Goal: Task Accomplishment & Management: Manage account settings

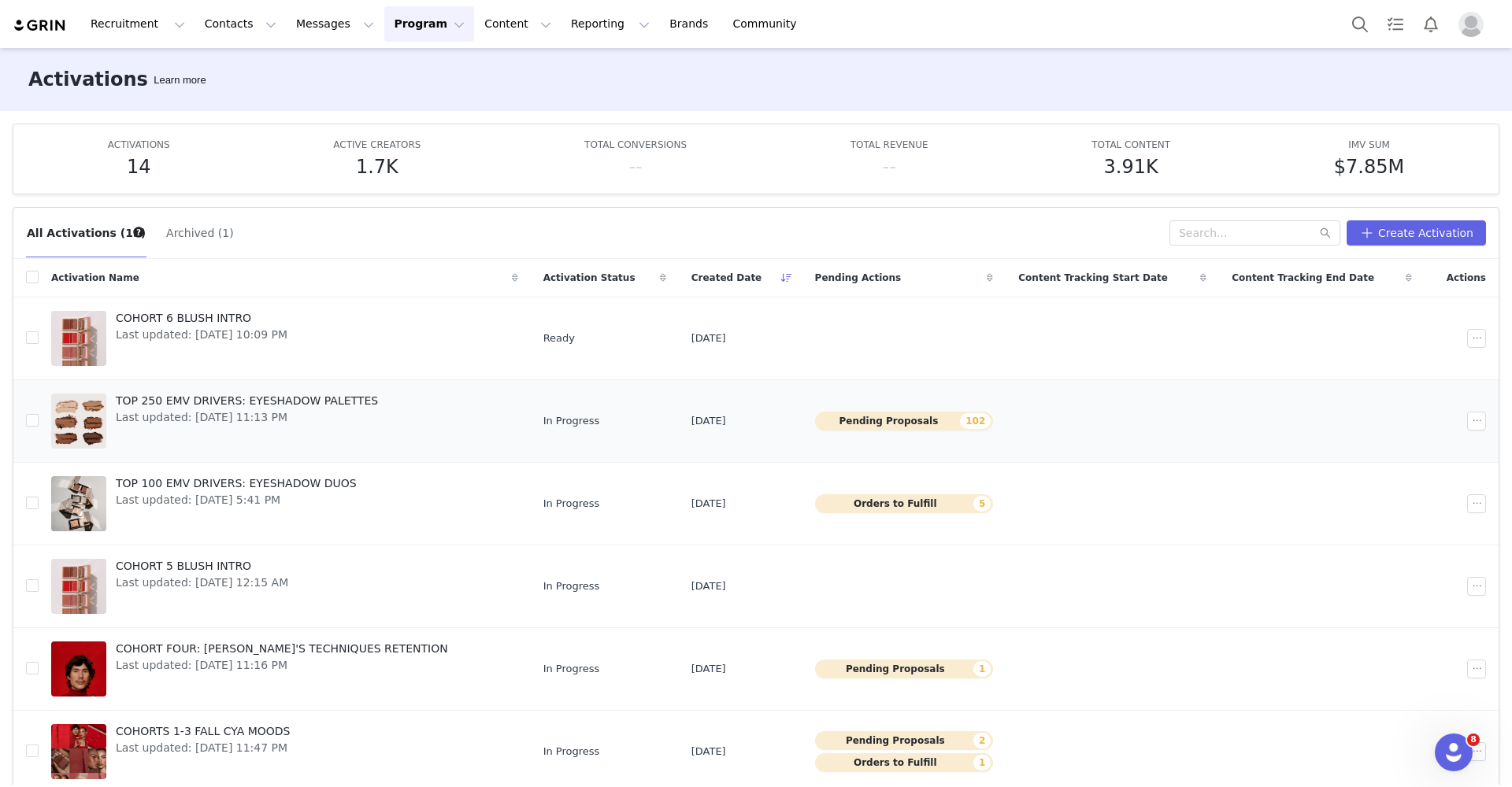
click at [282, 403] on span "TOP 250 EMV DRIVERS: EYESHADOW PALETTES" at bounding box center [246, 401] width 262 height 17
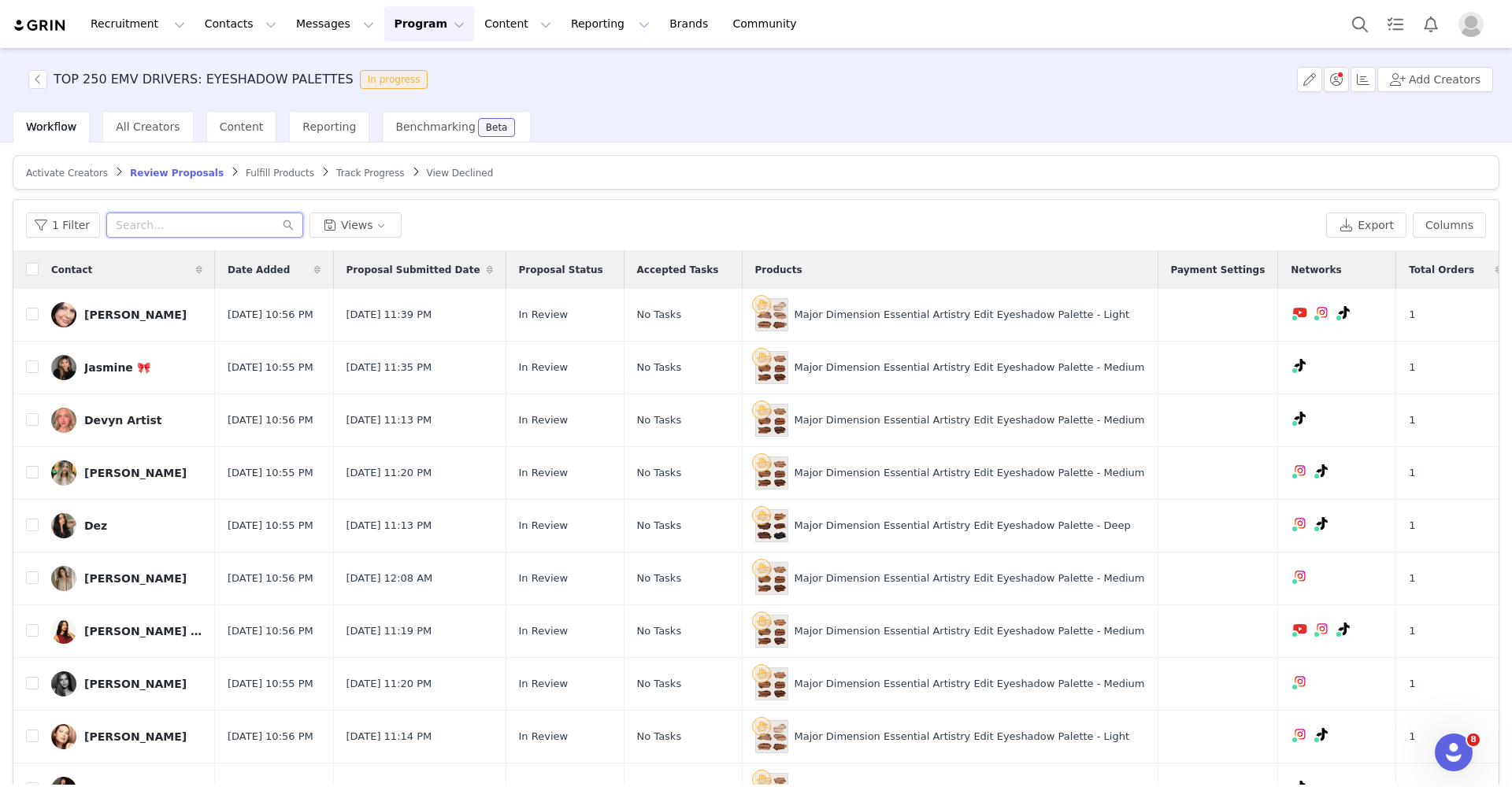
click at [168, 226] on input "text" at bounding box center [204, 225] width 197 height 25
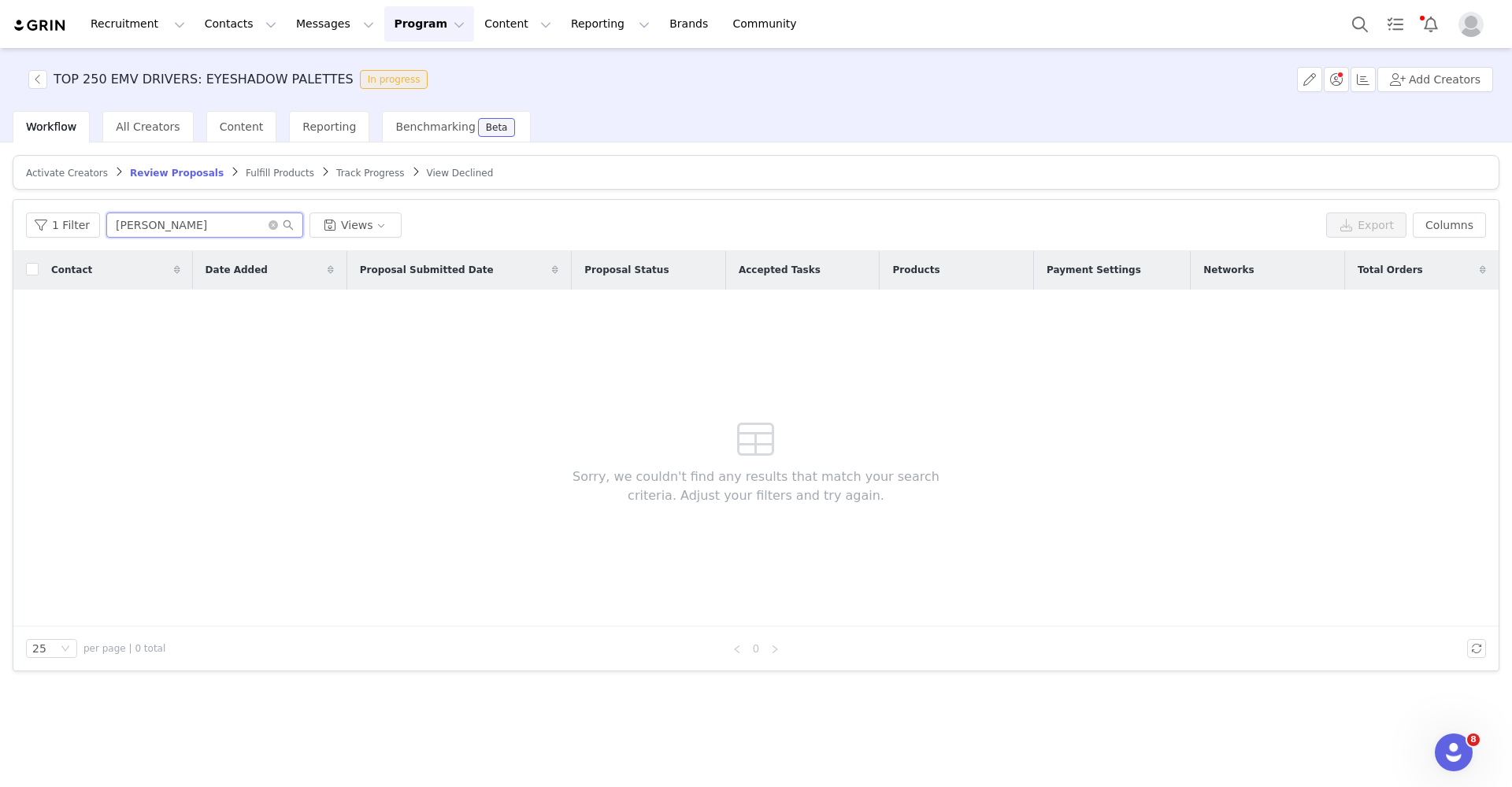
type input "[PERSON_NAME]"
drag, startPoint x: 168, startPoint y: 226, endPoint x: 80, endPoint y: 220, distance: 88.2
click at [80, 220] on button "1 Filter" at bounding box center [63, 225] width 74 height 25
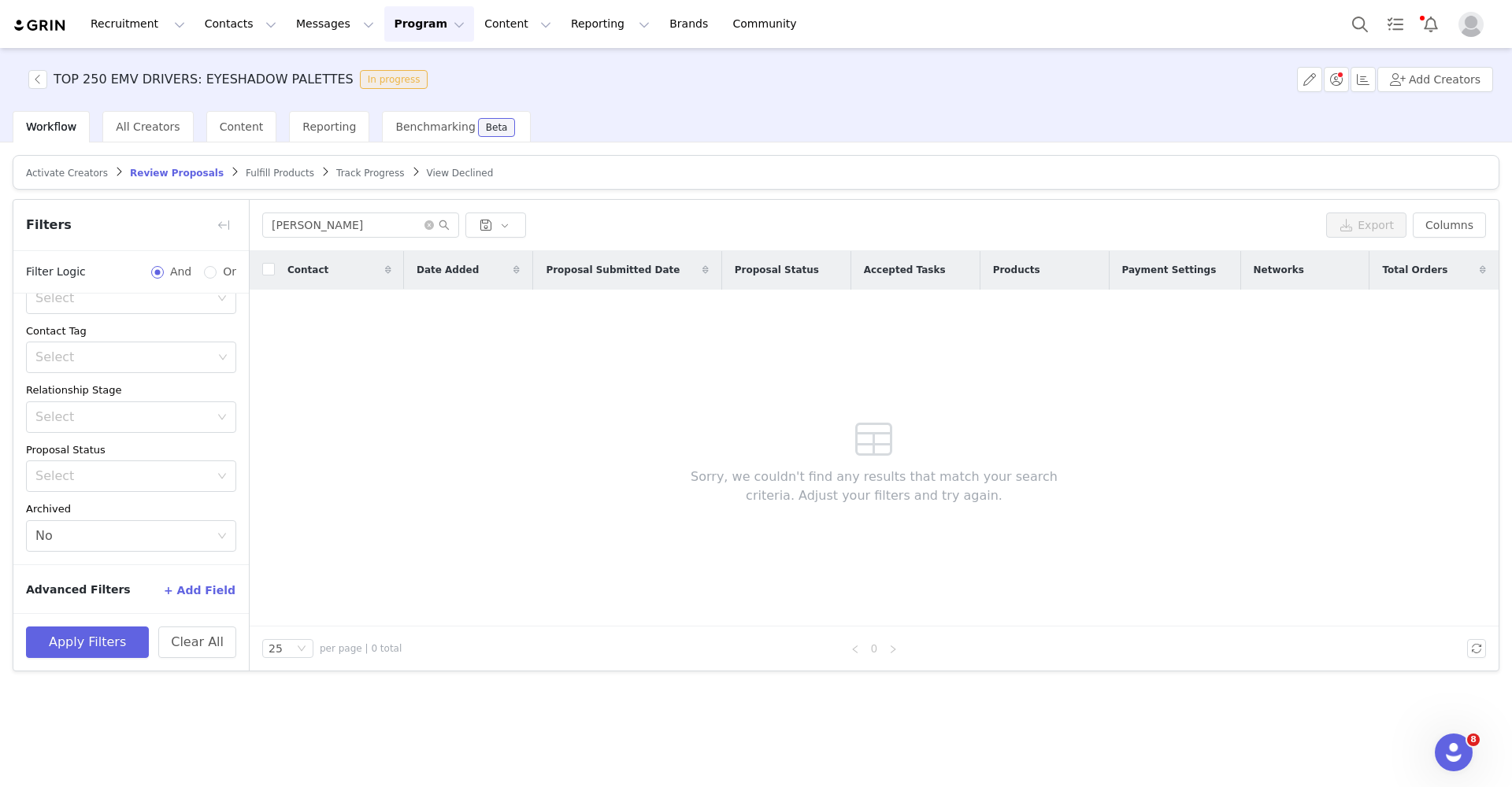
scroll to position [161, 0]
click at [428, 226] on icon "icon: close-circle" at bounding box center [429, 224] width 9 height 9
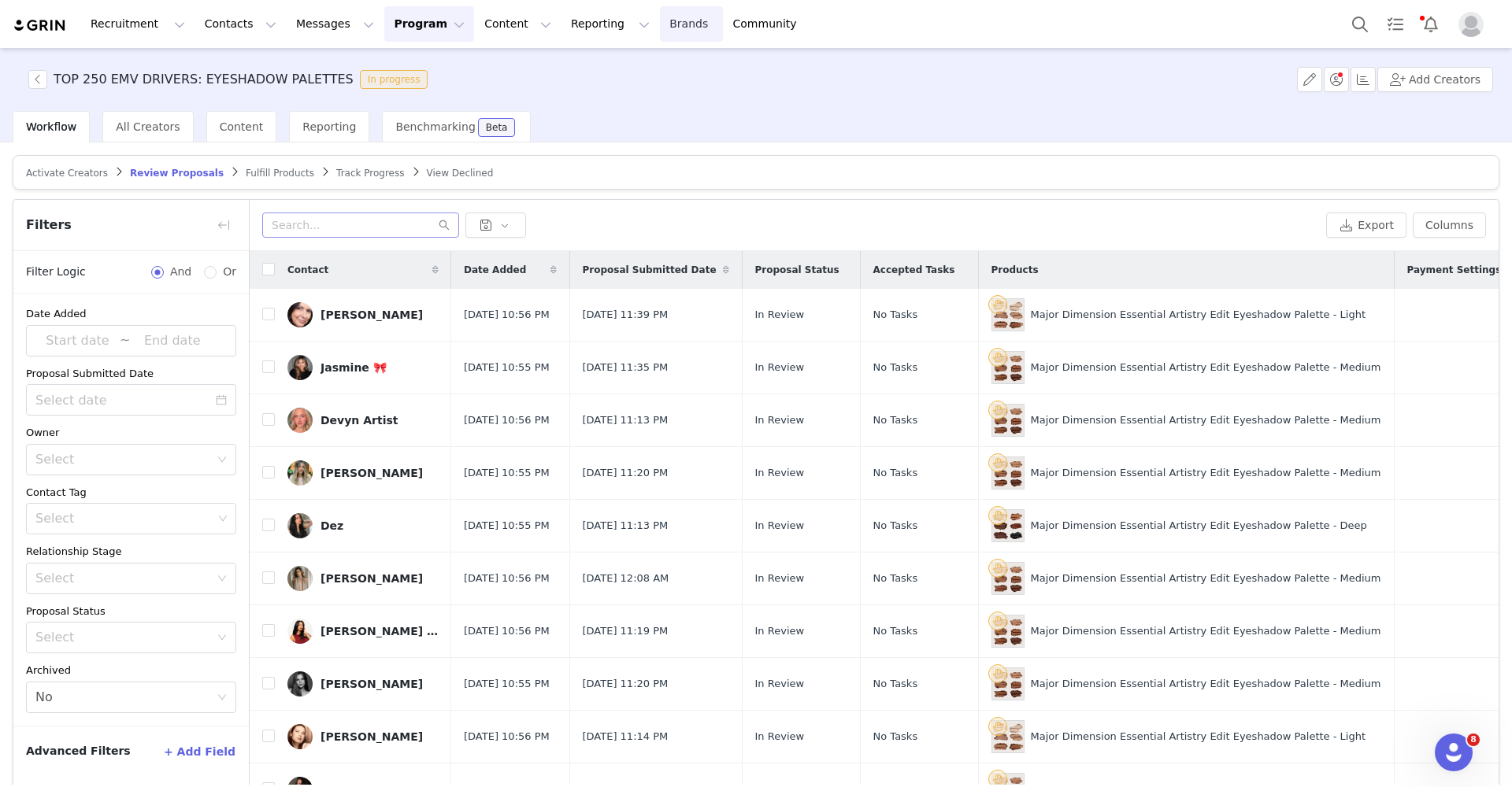
click at [660, 21] on link "Brands Brands" at bounding box center [691, 24] width 62 height 35
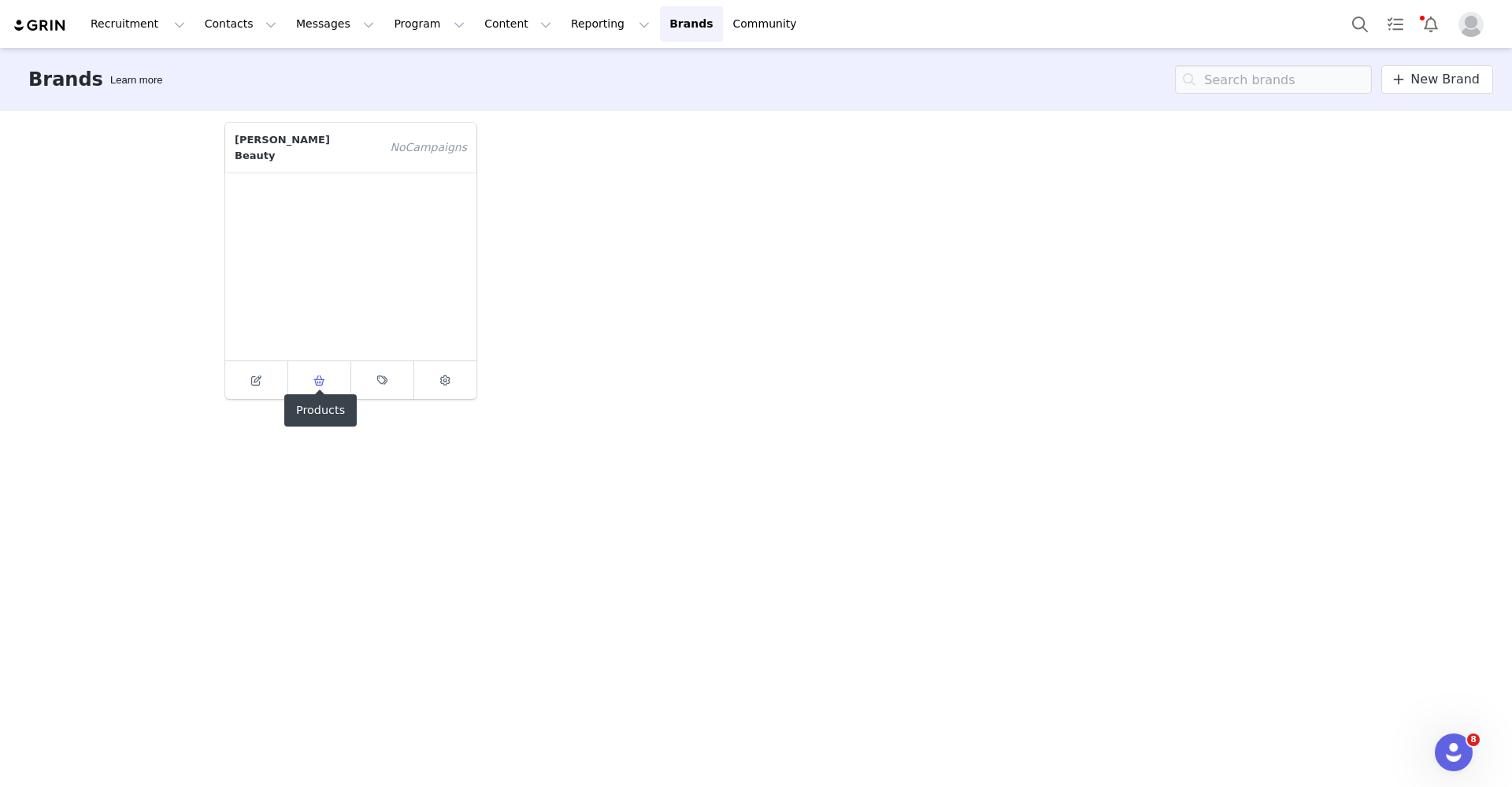
click at [322, 377] on link at bounding box center [319, 380] width 63 height 38
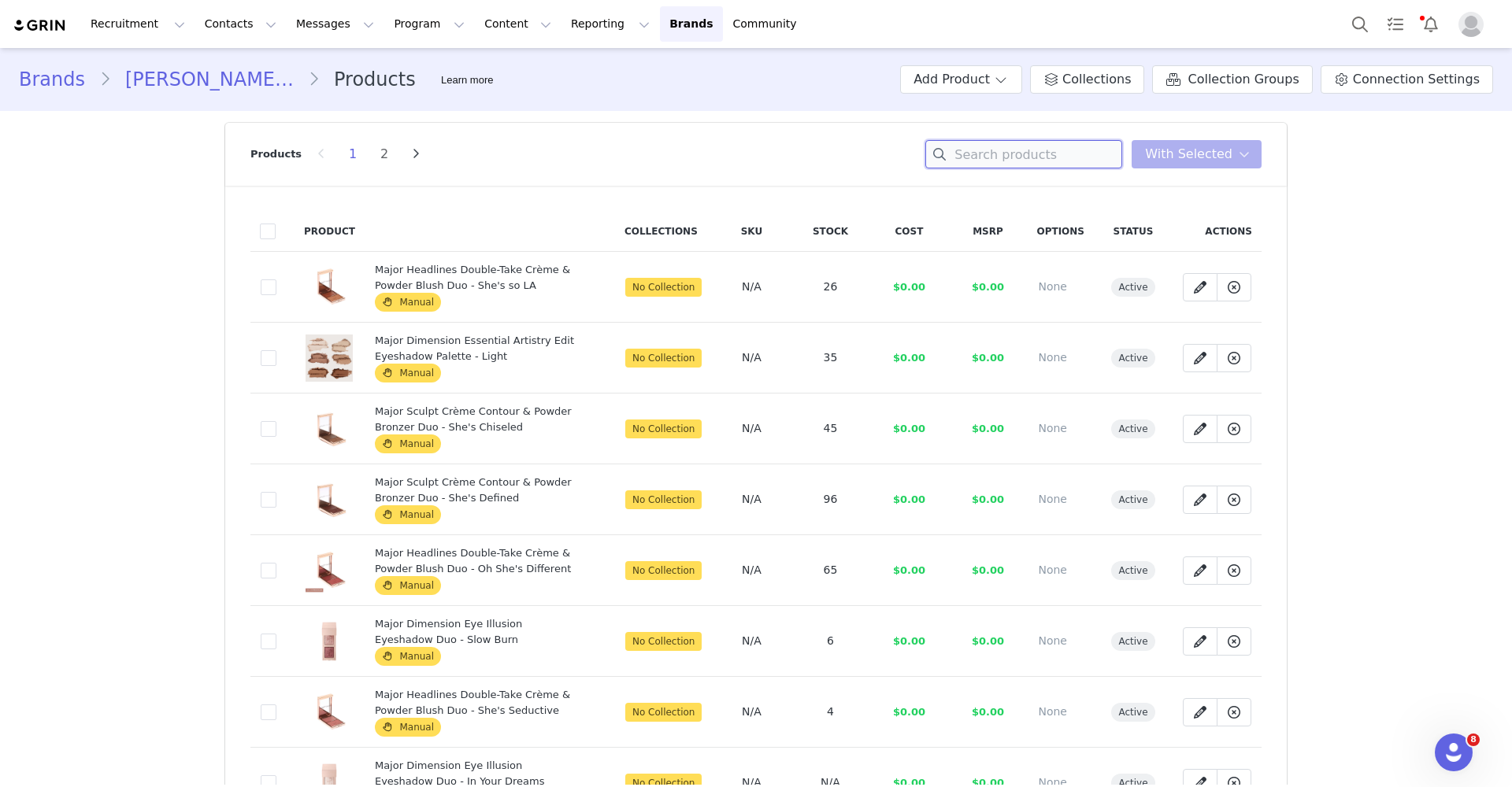
click at [1028, 140] on input at bounding box center [1024, 154] width 197 height 28
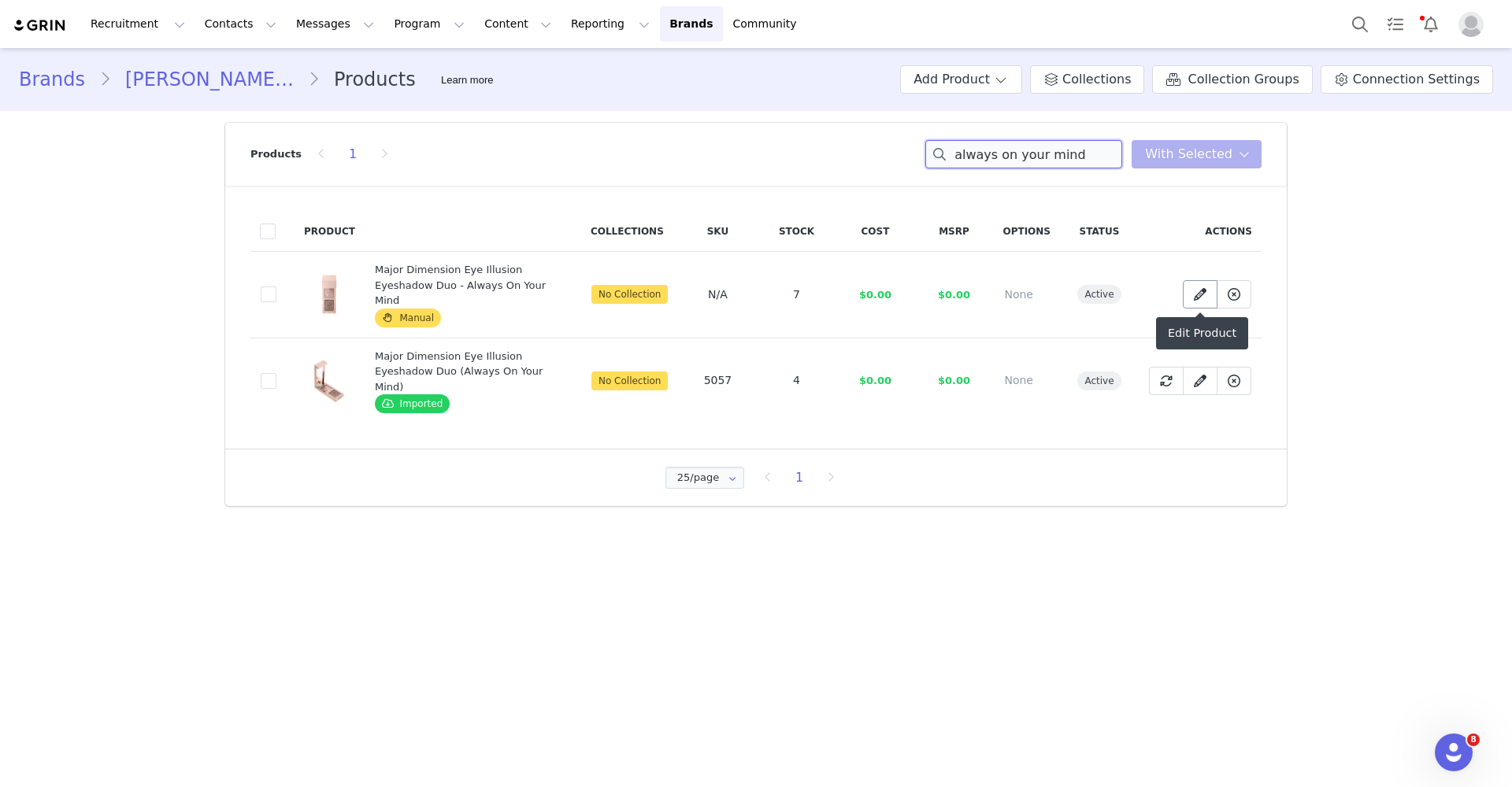
type input "always on your mind"
click at [1204, 292] on icon at bounding box center [1200, 294] width 13 height 13
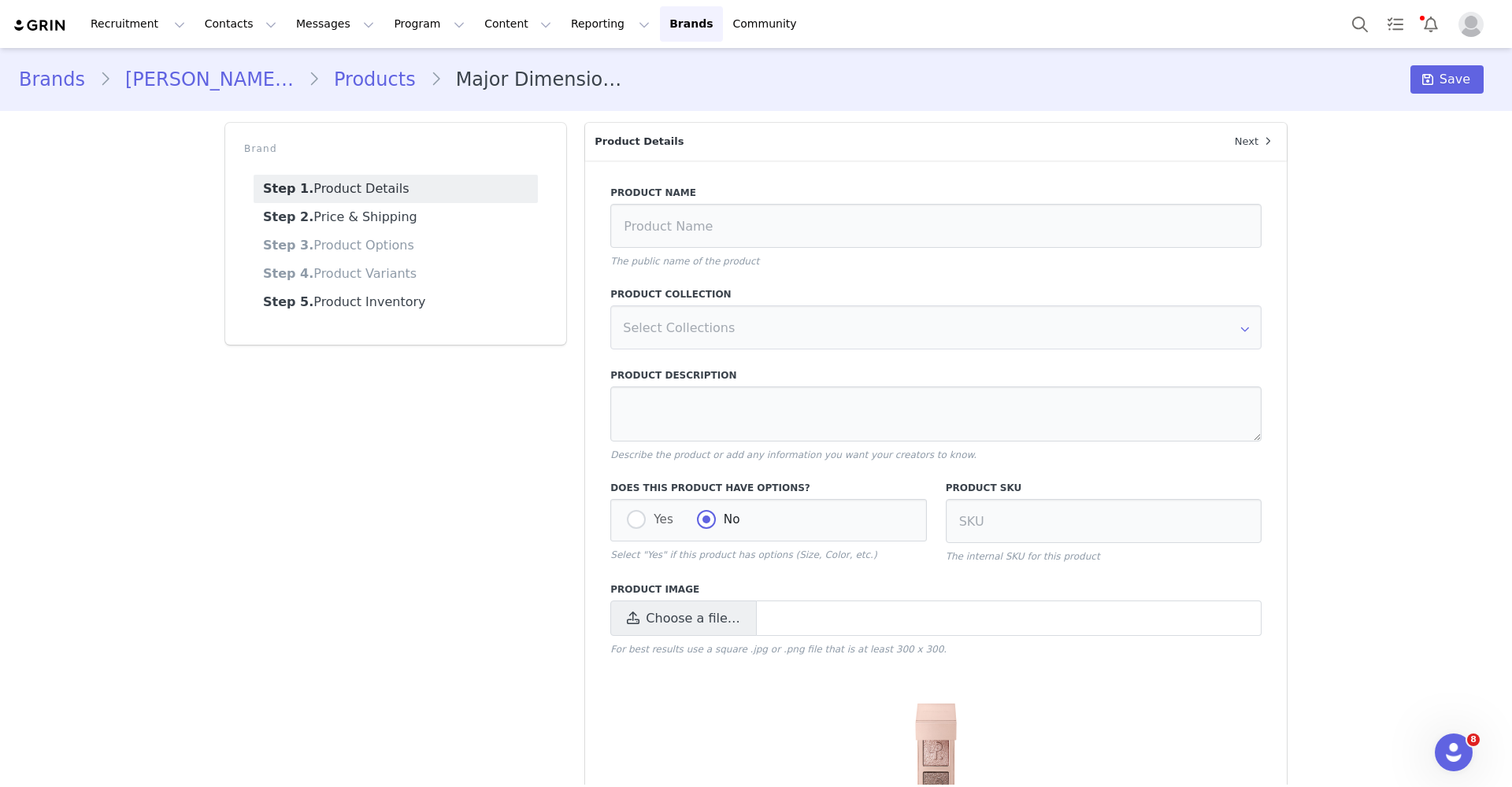
type input "Major Dimension Eye Illusion Eyeshadow Duo - Always On Your Mind"
type textarea "A shimmering eyeshadow duo that illuminates eyes with super-fine sparkles and m…"
radio input "true"
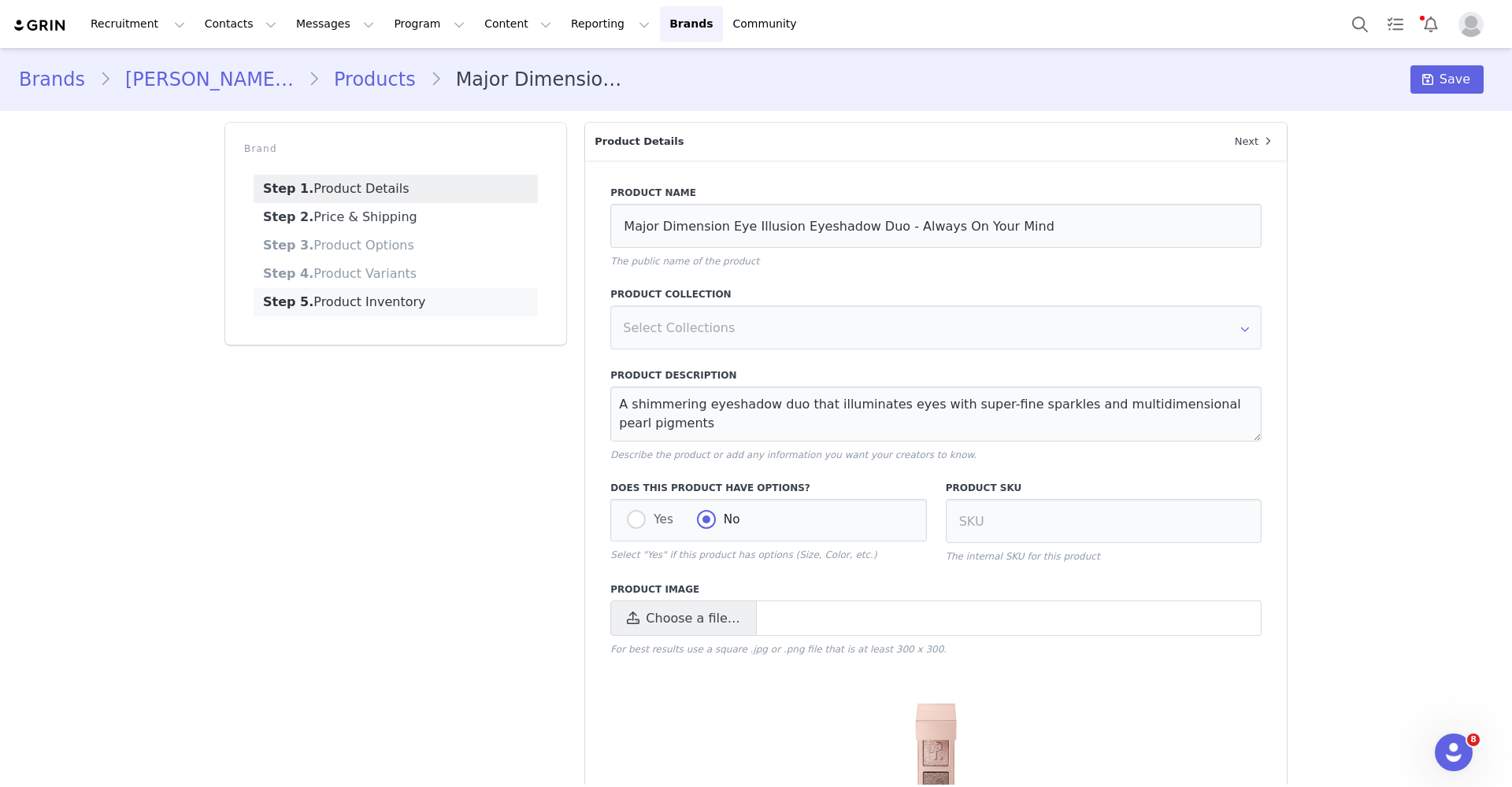
click at [385, 309] on link "Step 5. Product Inventory" at bounding box center [395, 302] width 284 height 28
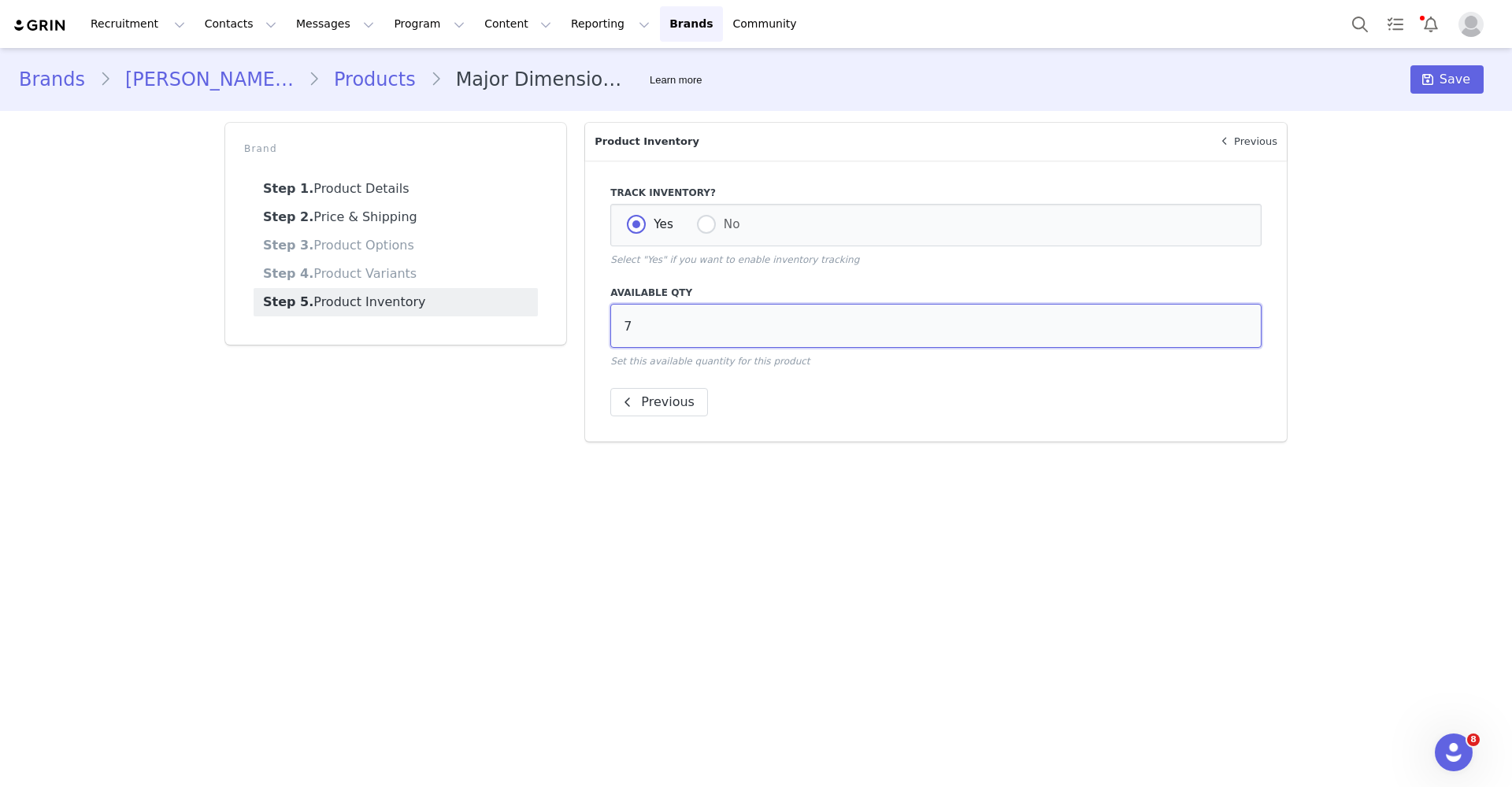
click at [666, 323] on input "7" at bounding box center [937, 326] width 652 height 44
type input "4"
click at [1462, 81] on span "Save" at bounding box center [1455, 80] width 31 height 19
click at [335, 85] on link "Products" at bounding box center [375, 80] width 111 height 28
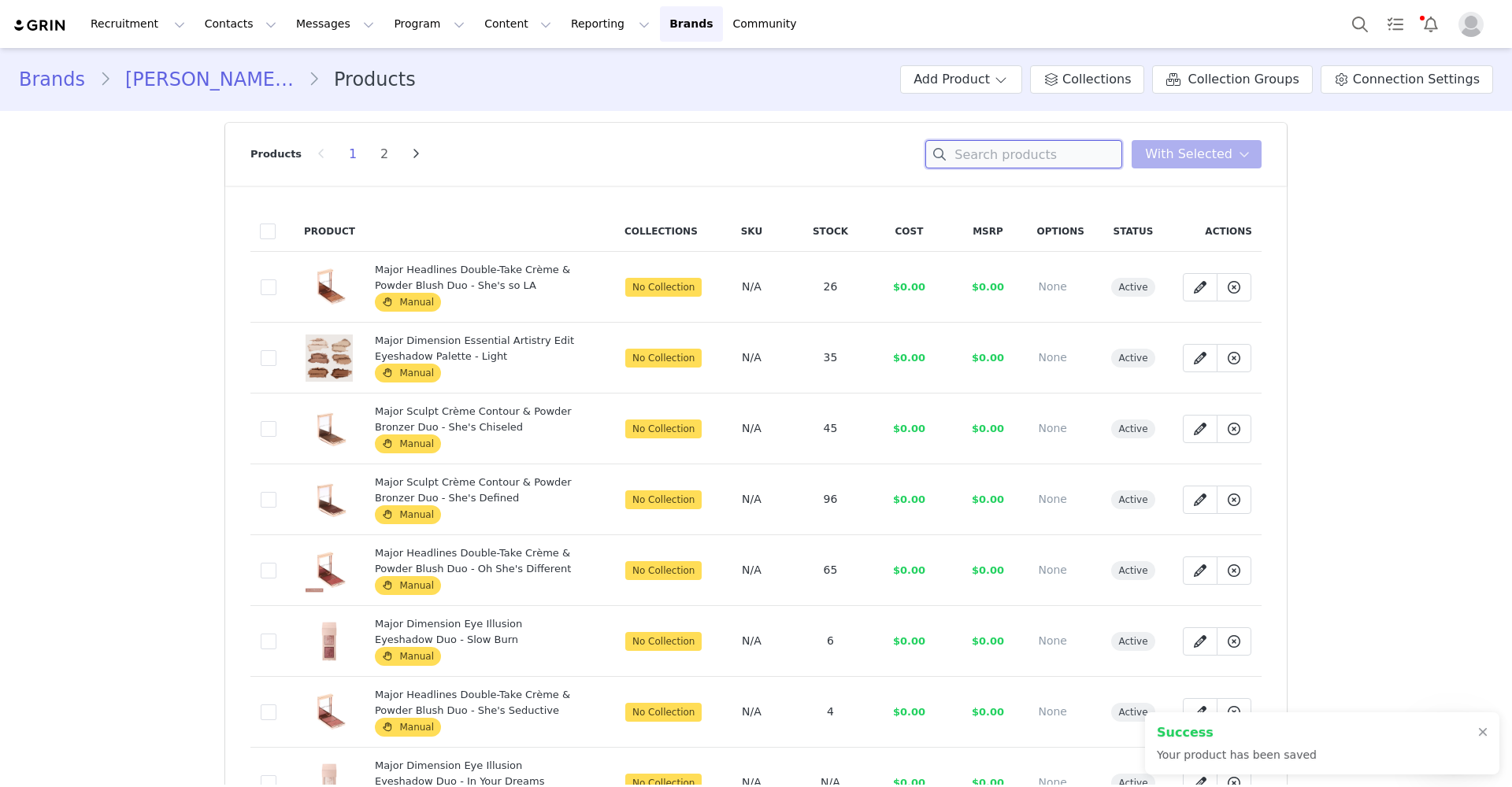
click at [1016, 157] on input at bounding box center [1024, 154] width 197 height 28
type input "slow burn"
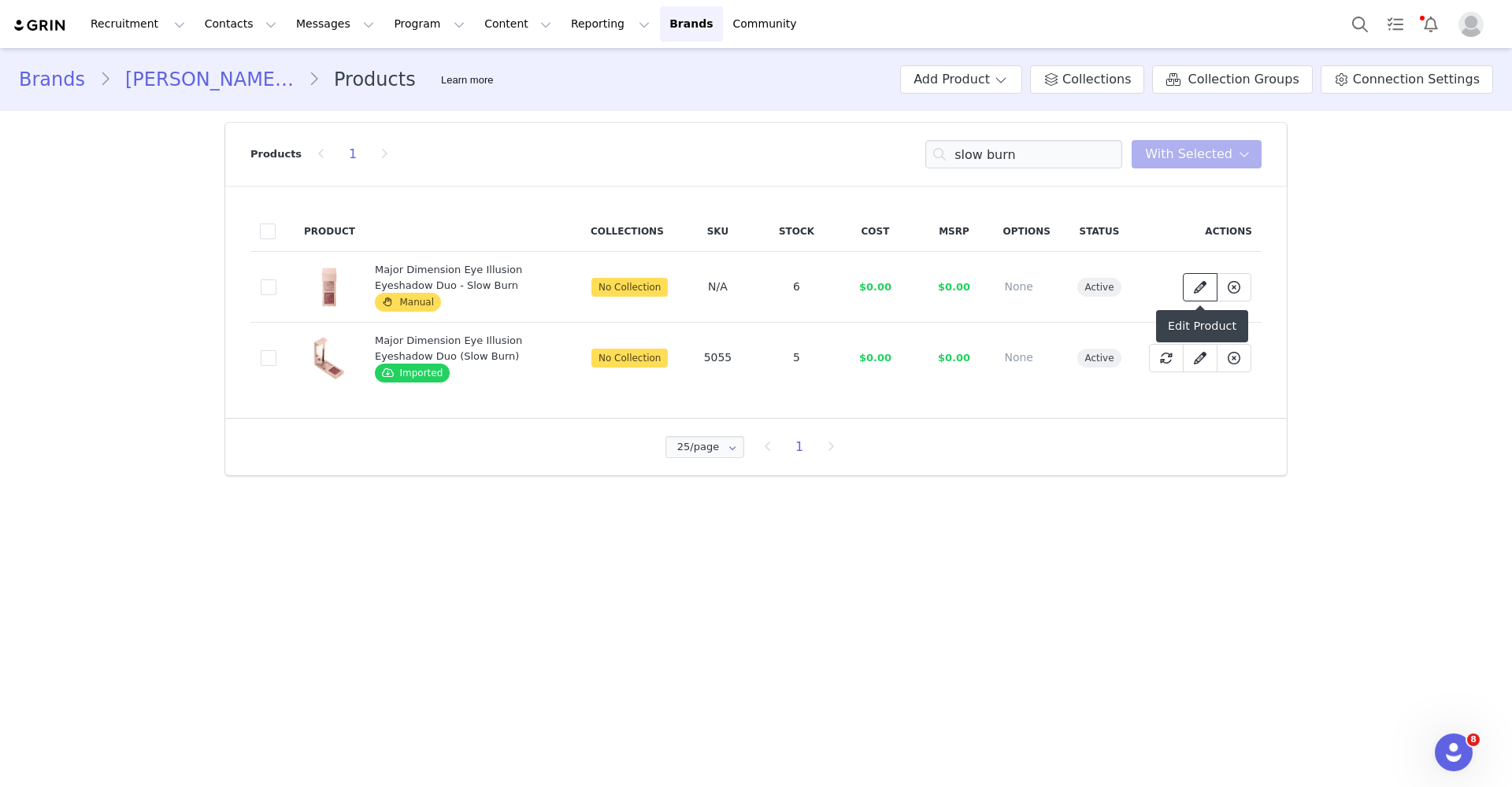
click at [1189, 279] on link at bounding box center [1200, 287] width 34 height 28
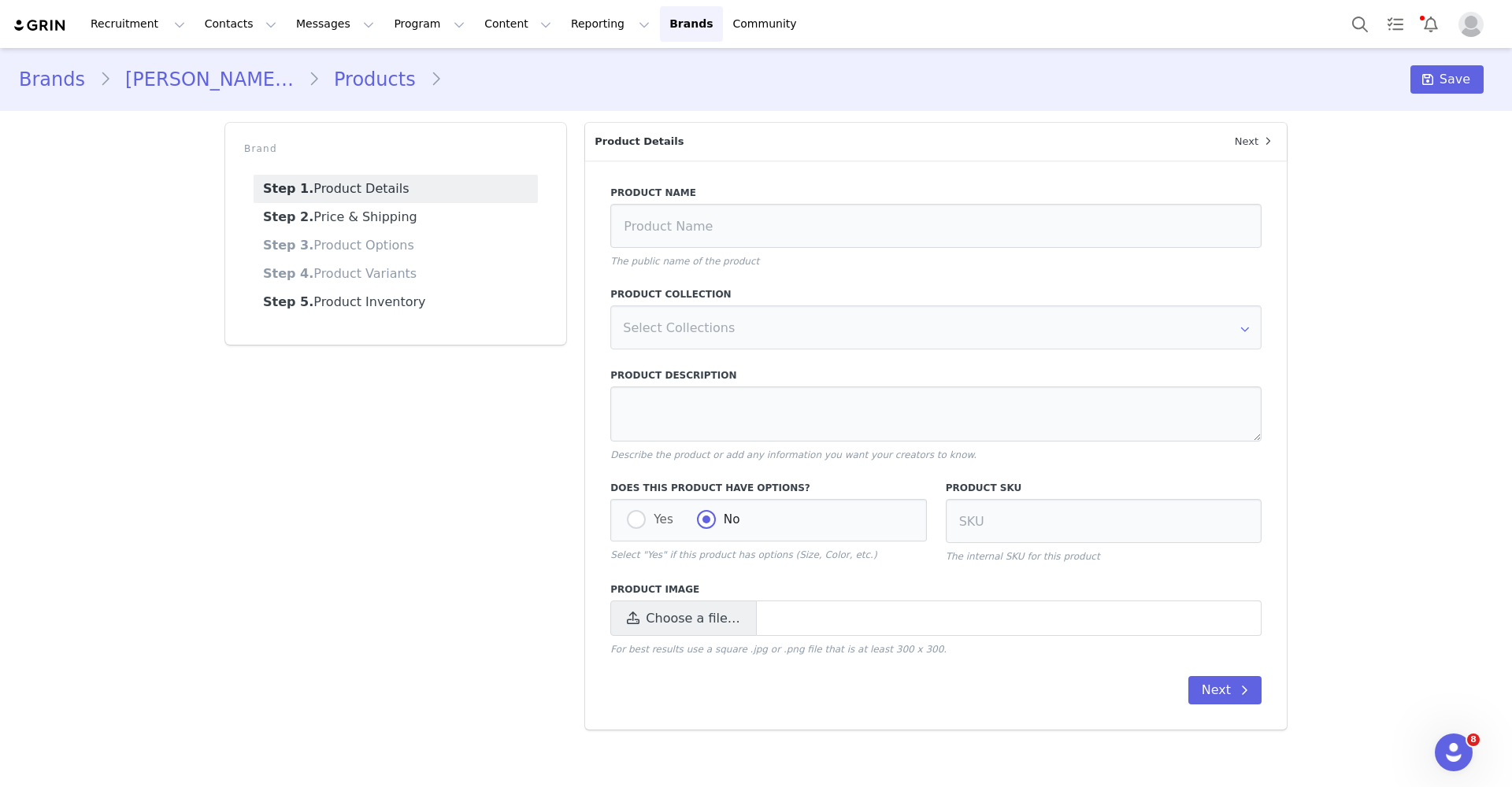
type input "Major Dimension Eye Illusion Eyeshadow Duo - Slow Burn"
type textarea "A shimmering eyeshadow duo that illuminates eyes with super-fine sparkles and m…"
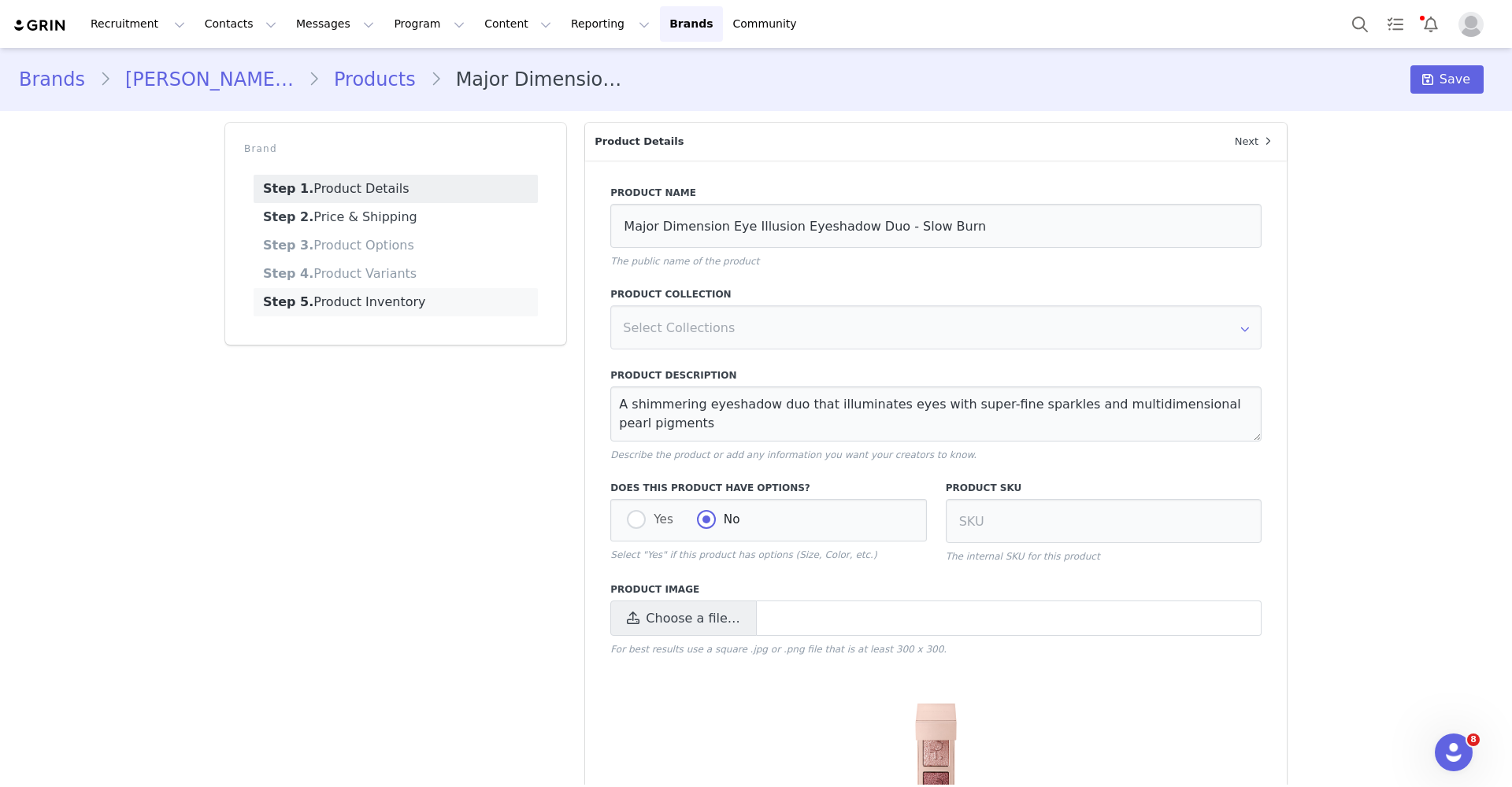
click at [455, 302] on link "Step 5. Product Inventory" at bounding box center [395, 302] width 284 height 28
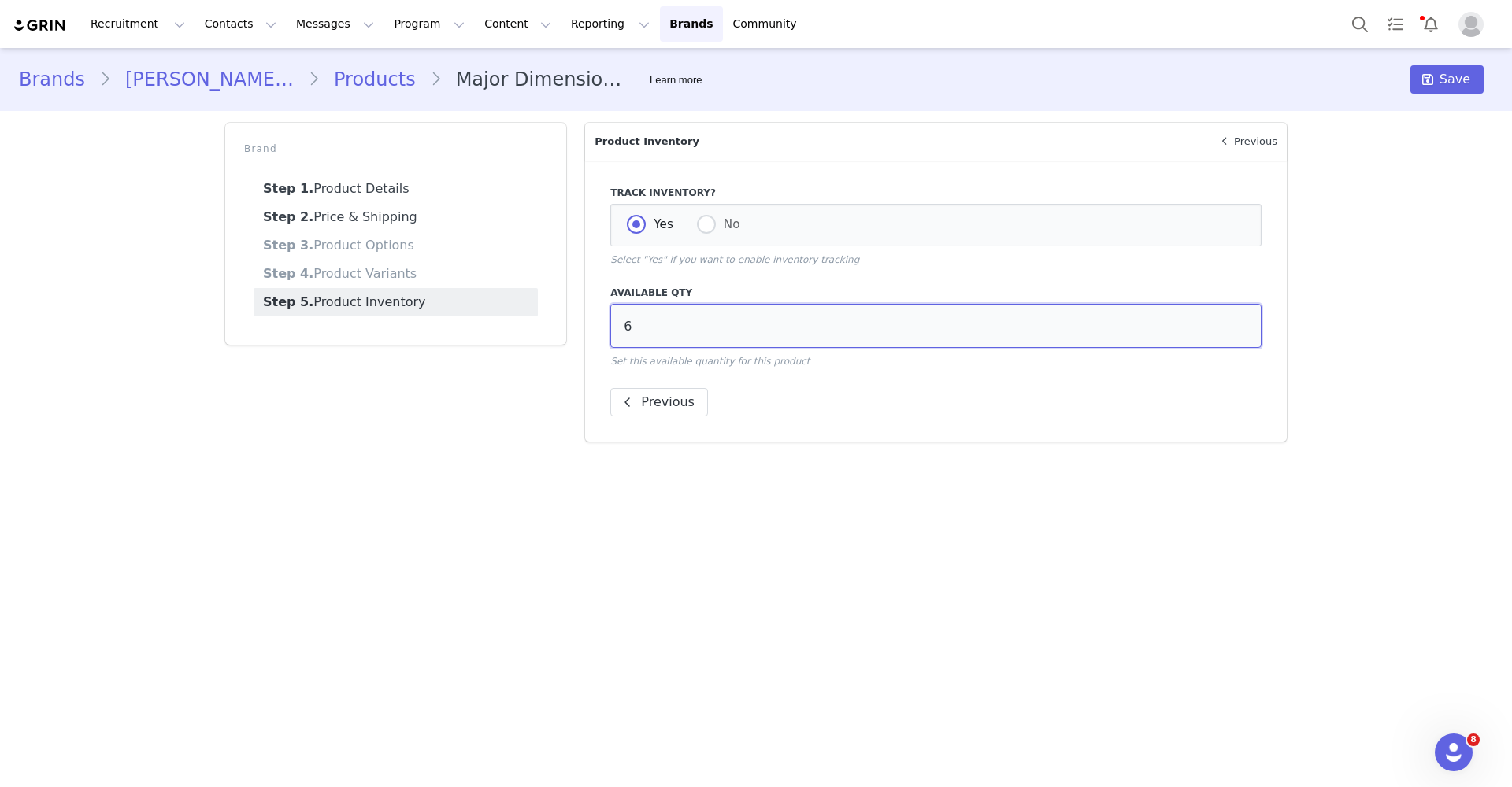
click at [655, 327] on input "6" at bounding box center [937, 326] width 652 height 44
type input "5"
click at [1470, 81] on span "Save" at bounding box center [1455, 80] width 31 height 19
click at [409, 21] on button "Program Program" at bounding box center [429, 24] width 90 height 35
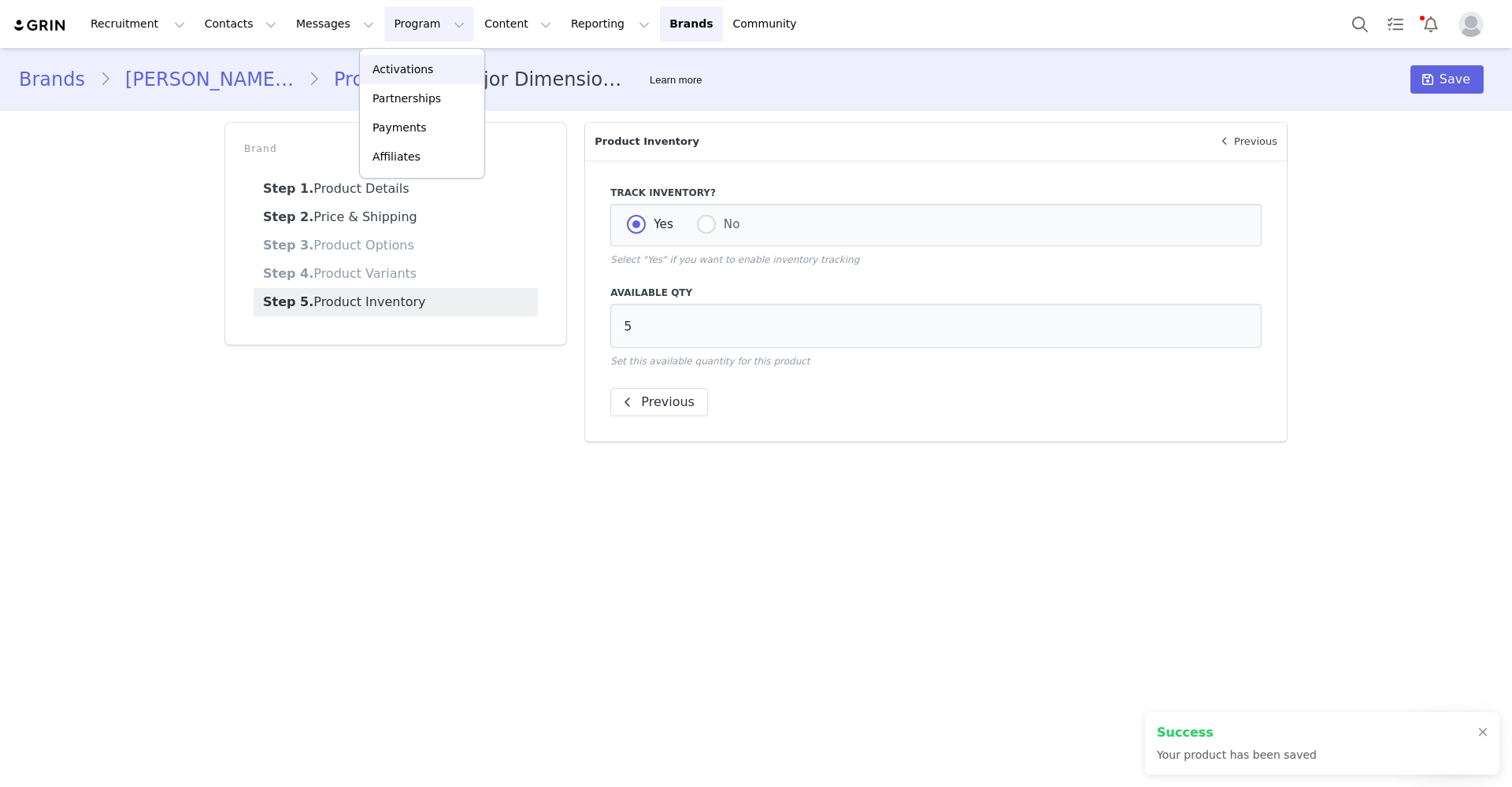
click at [405, 61] on p "Activations" at bounding box center [403, 69] width 60 height 17
